Goal: Communication & Community: Answer question/provide support

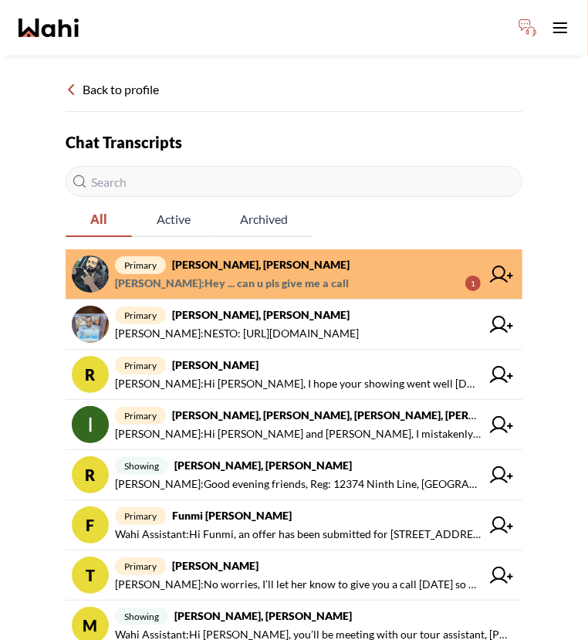
click at [318, 269] on span "primary [PERSON_NAME], [PERSON_NAME]" at bounding box center [298, 264] width 366 height 19
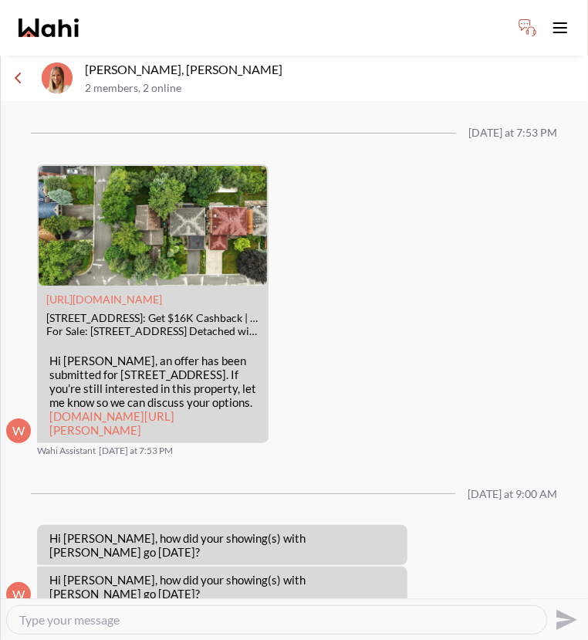
scroll to position [1633, 0]
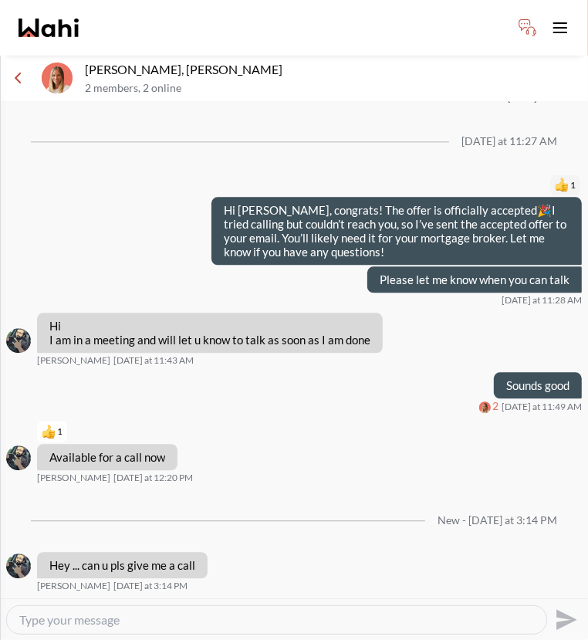
click at [170, 616] on textarea "Type your message" at bounding box center [276, 619] width 515 height 15
type textarea "Yes"
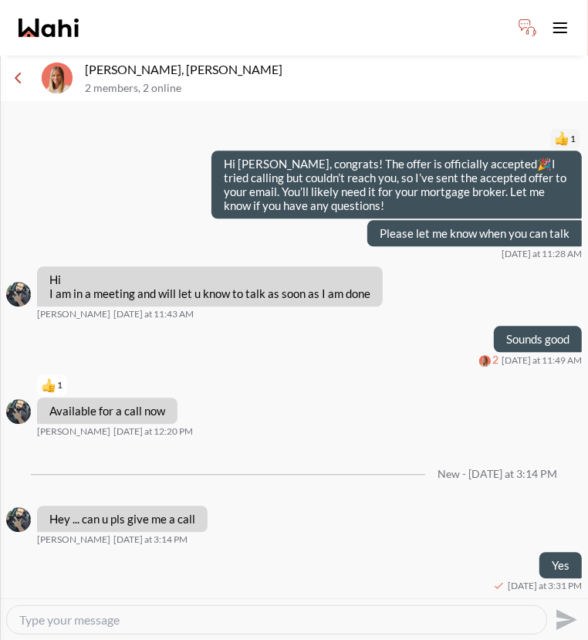
scroll to position [1677, 0]
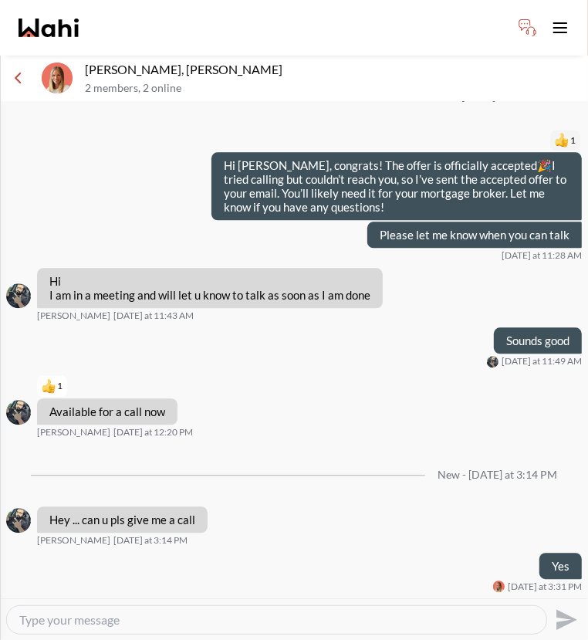
click at [213, 608] on div at bounding box center [276, 620] width 539 height 28
click at [184, 615] on textarea "Type your message" at bounding box center [276, 619] width 515 height 15
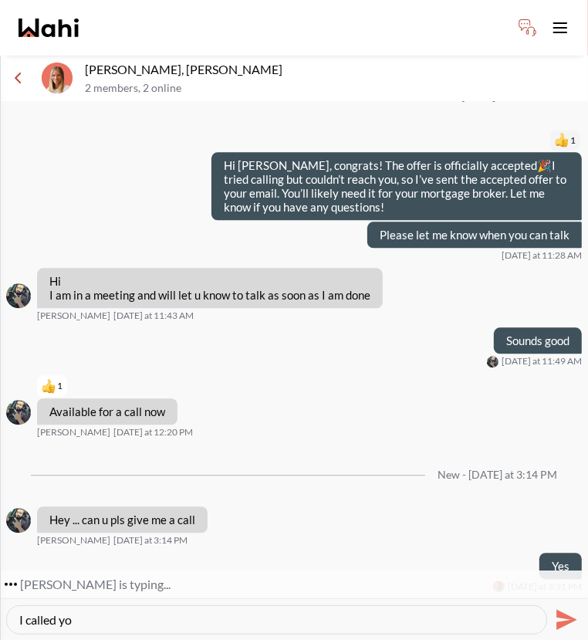
type textarea "I called you"
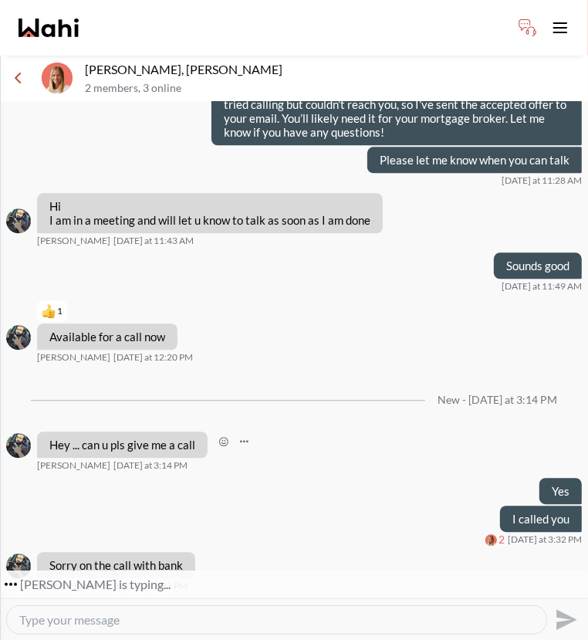
scroll to position [1752, 0]
click at [89, 617] on textarea "Type your message" at bounding box center [276, 619] width 515 height 15
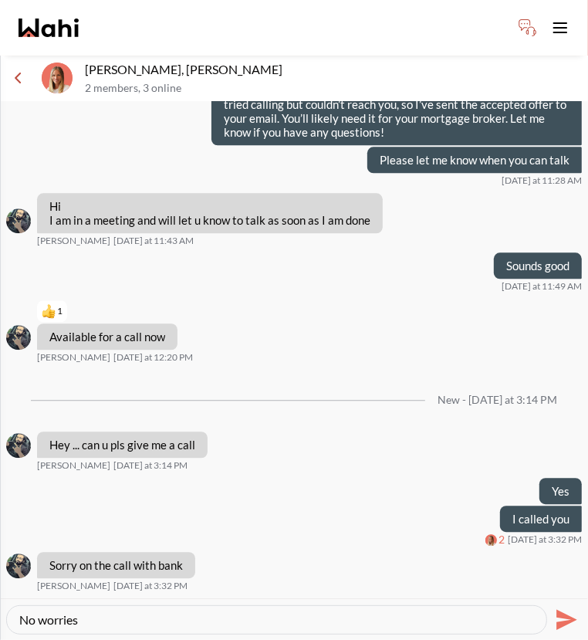
type textarea "No worries"
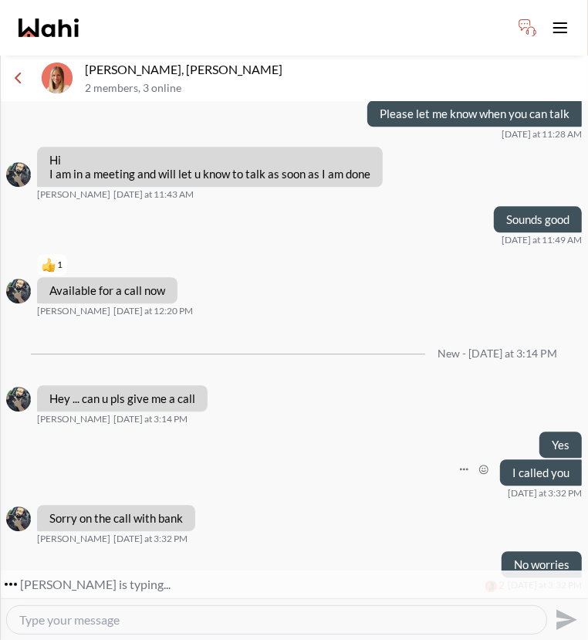
scroll to position [1798, 0]
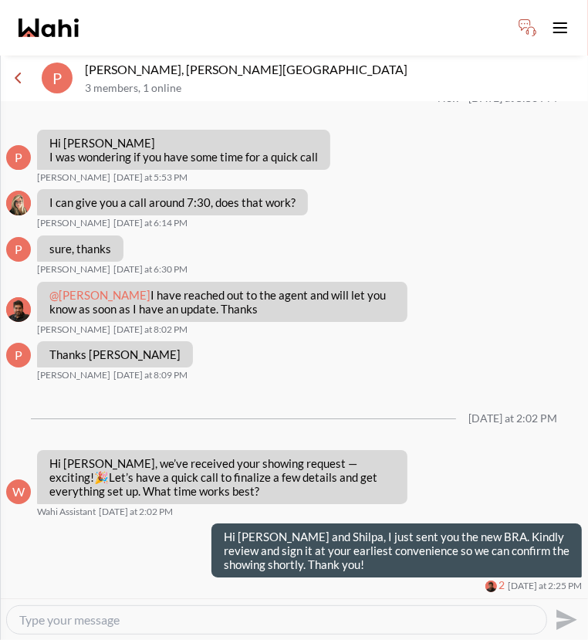
scroll to position [2428, 0]
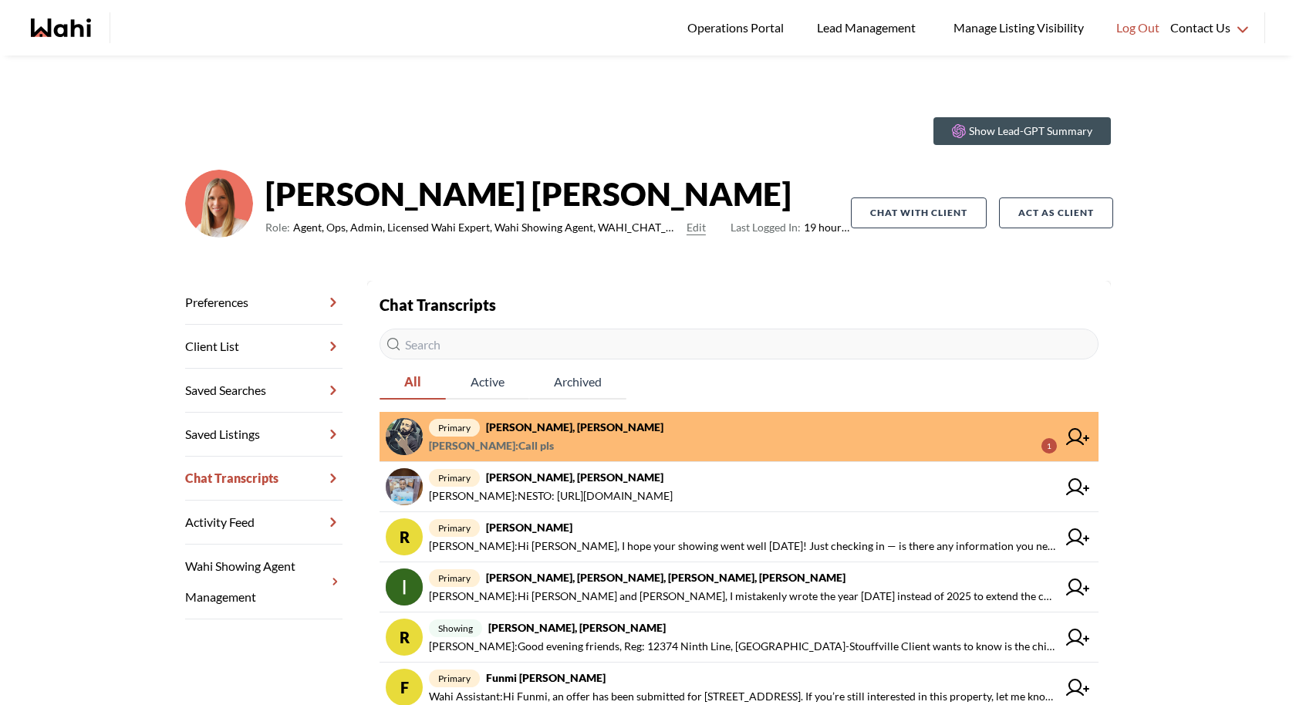
click at [554, 448] on span "Saeid Kanani : Call pls 1" at bounding box center [743, 446] width 628 height 19
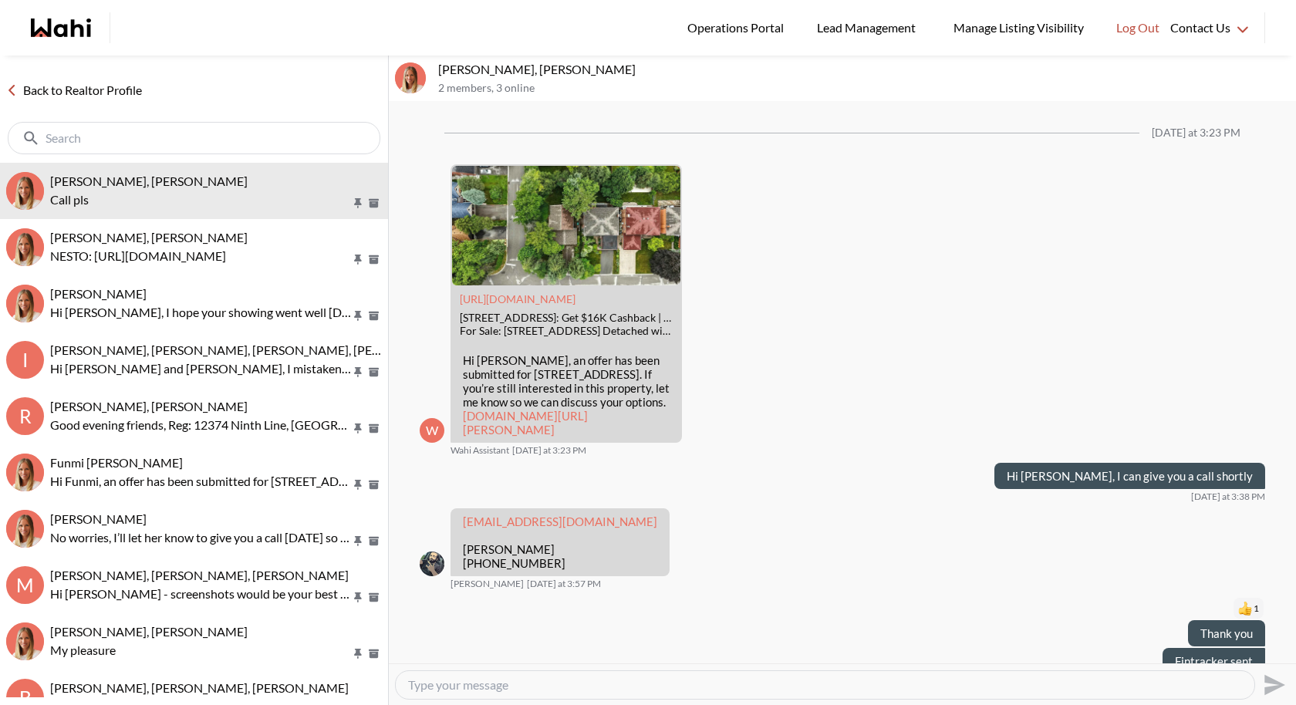
scroll to position [1177, 0]
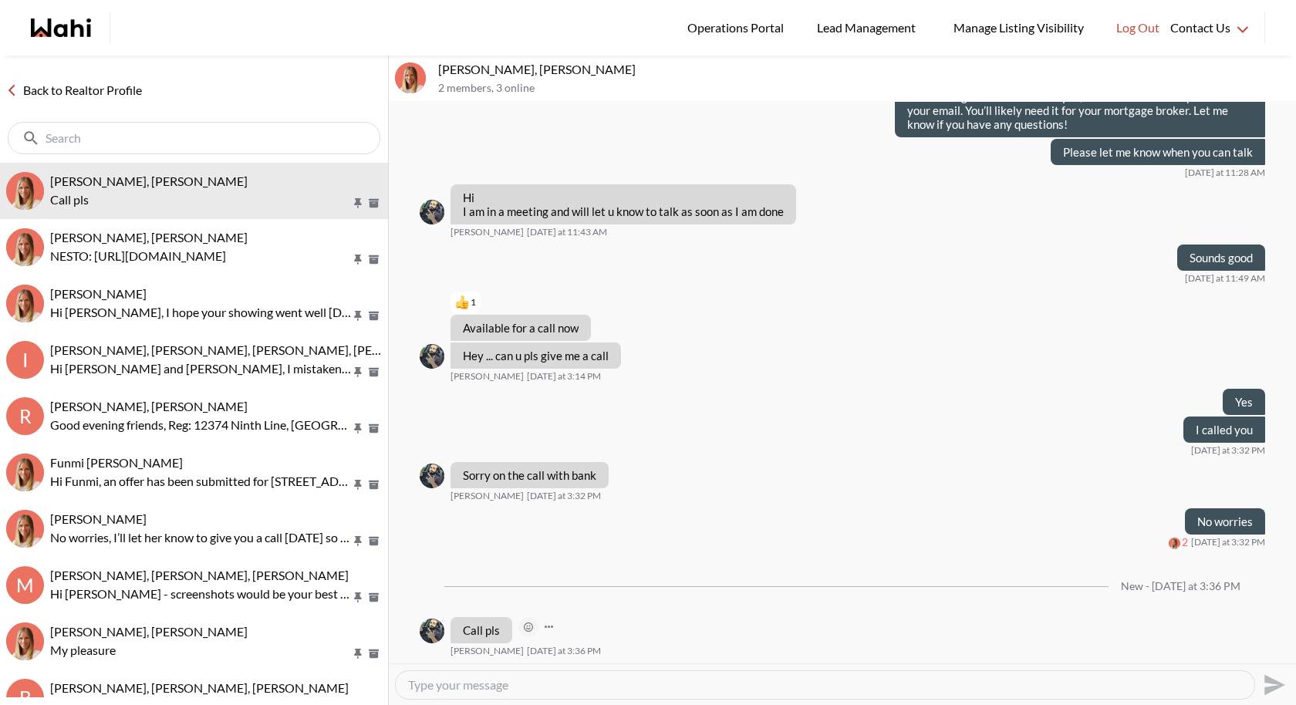
click at [530, 624] on icon "Open Reaction Selector" at bounding box center [528, 627] width 9 height 9
click at [576, 593] on div "Select Reaction: Thumbs up" at bounding box center [573, 594] width 14 height 14
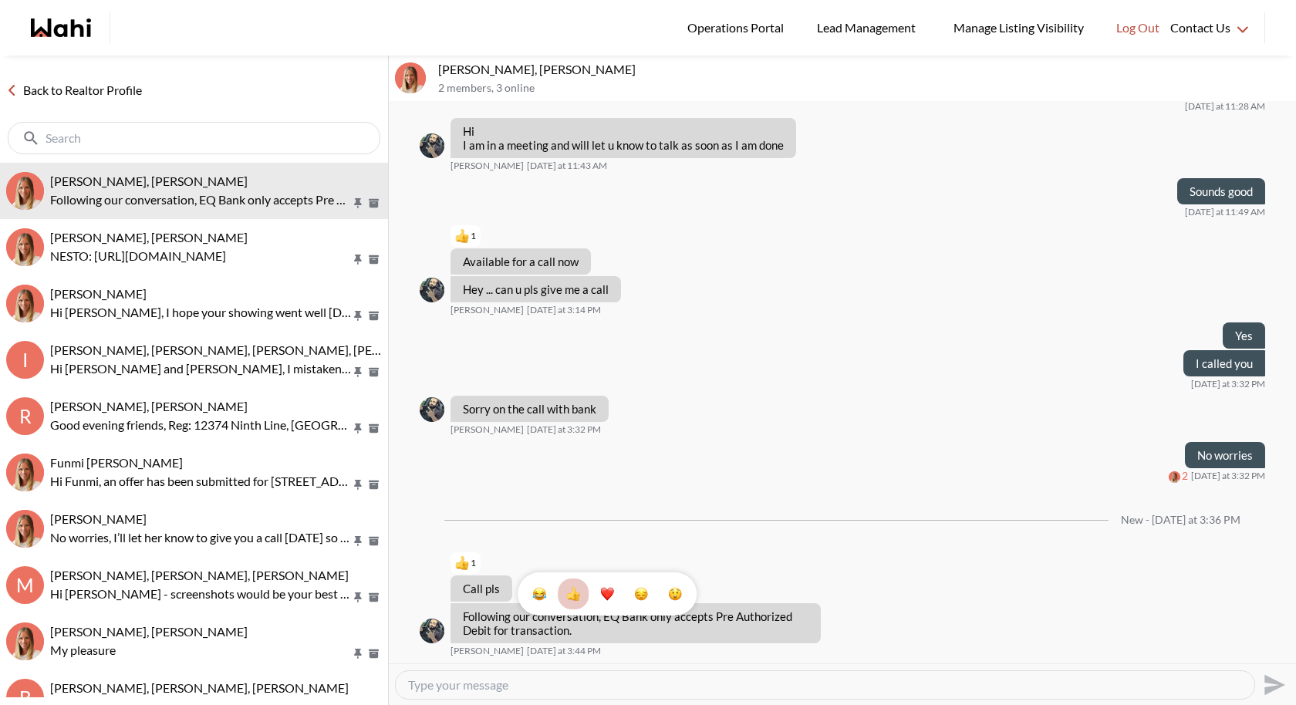
scroll to position [1244, 0]
click at [587, 503] on div "1" at bounding box center [842, 383] width 907 height 562
click at [572, 636] on p "Following our conversation, EQ Bank only accepts Pre Authorized Debit for trans…" at bounding box center [636, 624] width 346 height 28
drag, startPoint x: 569, startPoint y: 630, endPoint x: 604, endPoint y: 618, distance: 36.8
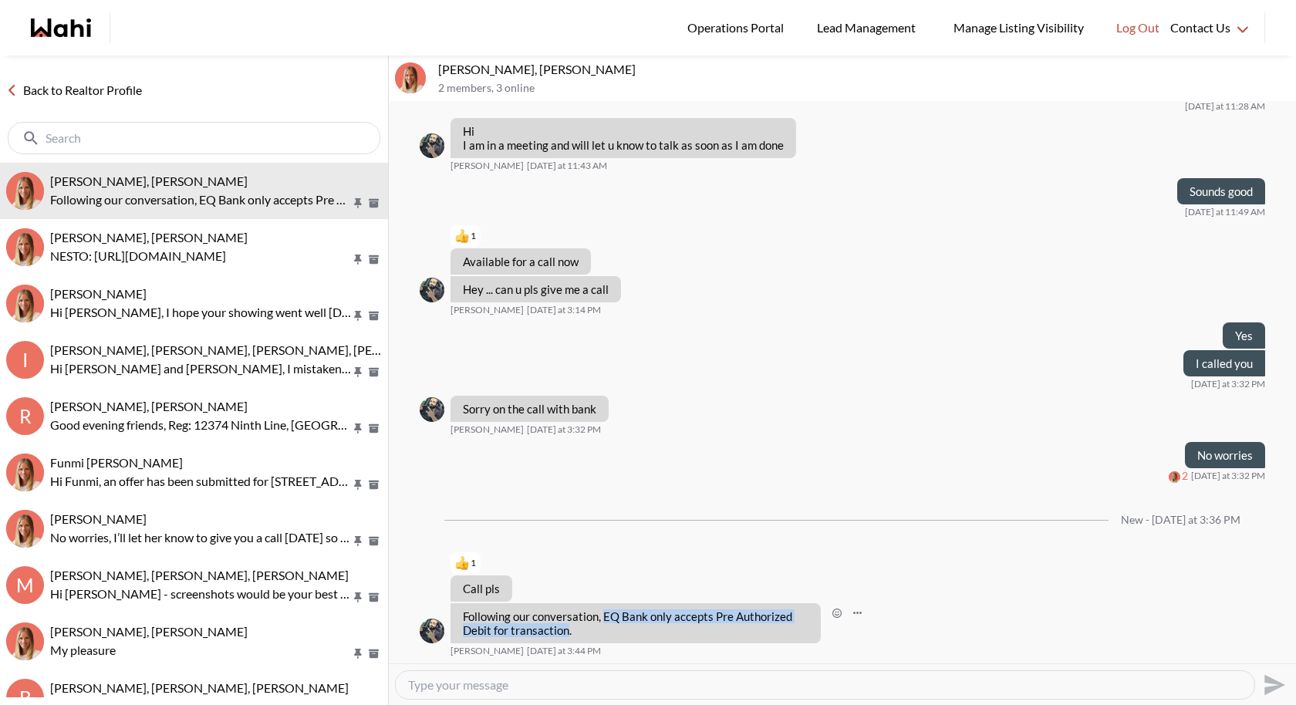
click at [587, 618] on p "Following our conversation, EQ Bank only accepts Pre Authorized Debit for trans…" at bounding box center [636, 624] width 346 height 28
copy p "EQ Bank only accepts Pre Authorized Debit for transaction"
